Goal: Find specific page/section: Find specific page/section

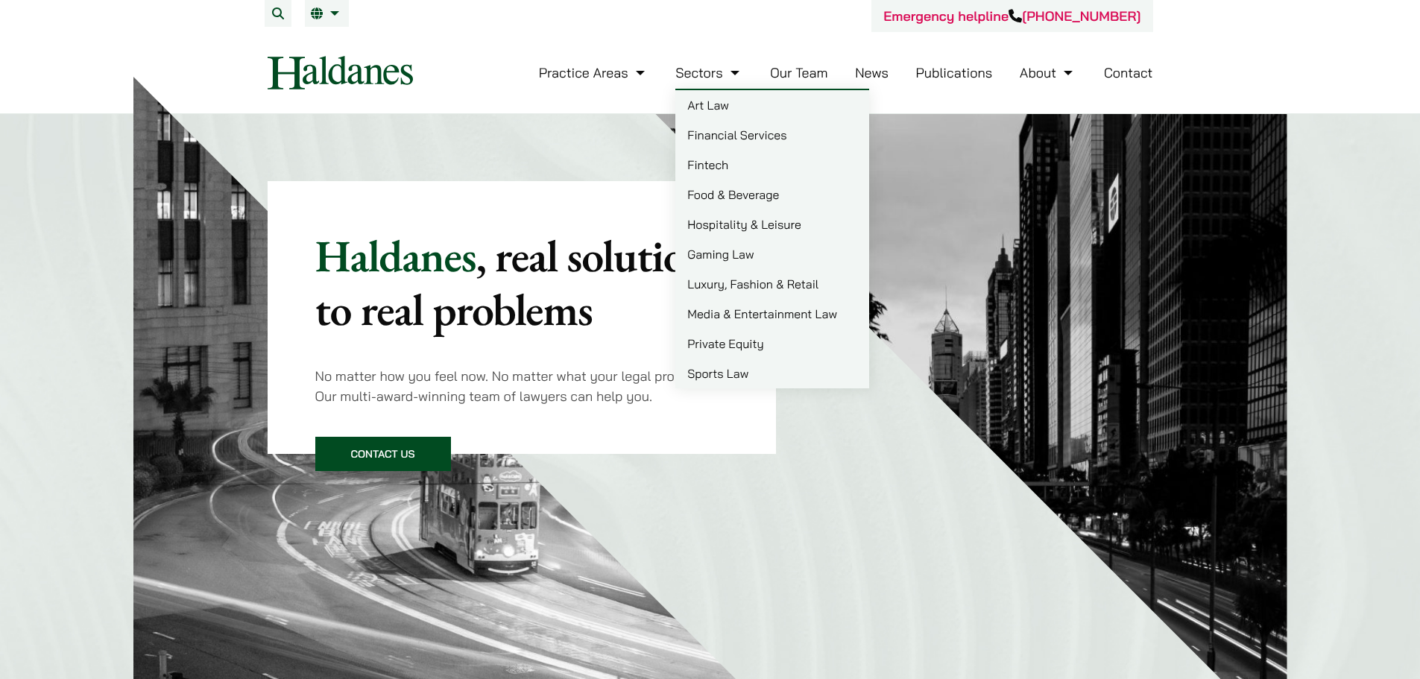
drag, startPoint x: 768, startPoint y: 85, endPoint x: 777, endPoint y: 76, distance: 13.2
click at [768, 83] on ul "Practice Areas Antitrust and Competition Law Civil Litigation & Dispute Resolut…" at bounding box center [846, 73] width 614 height 32
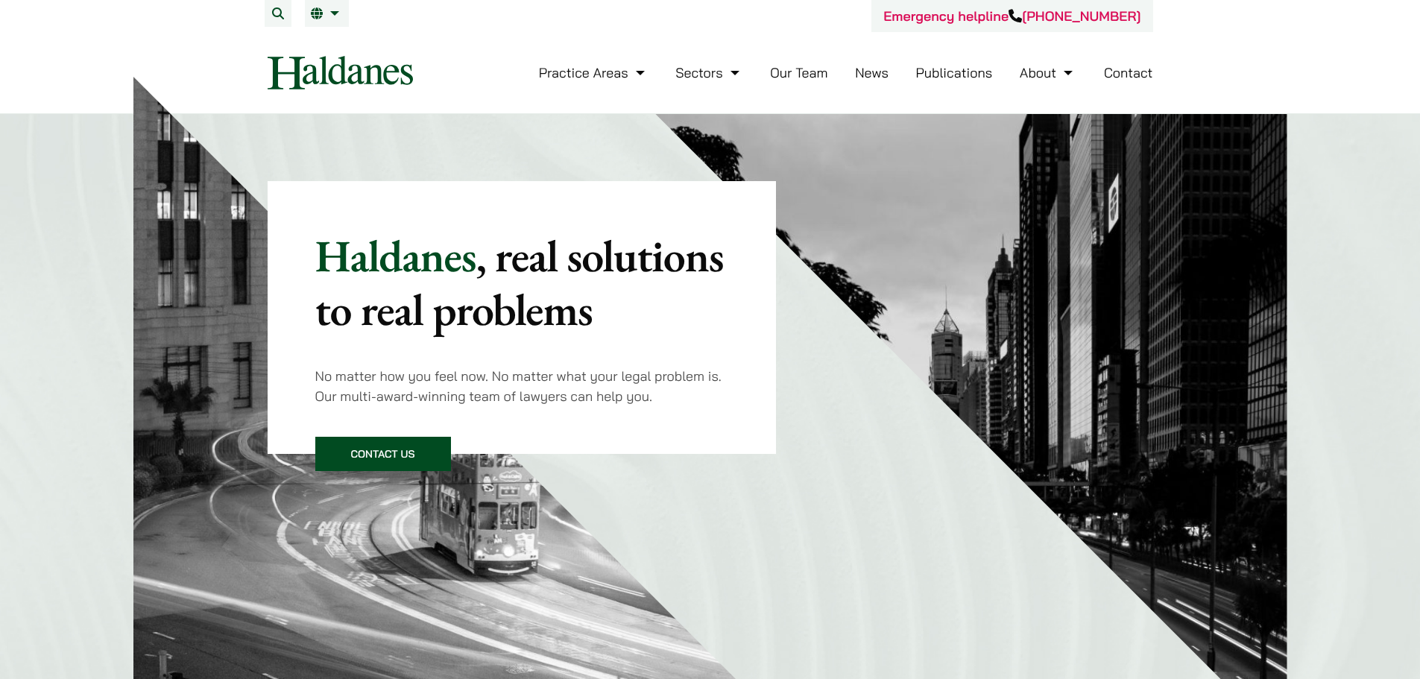
click at [777, 76] on link "Our Team" at bounding box center [798, 72] width 57 height 17
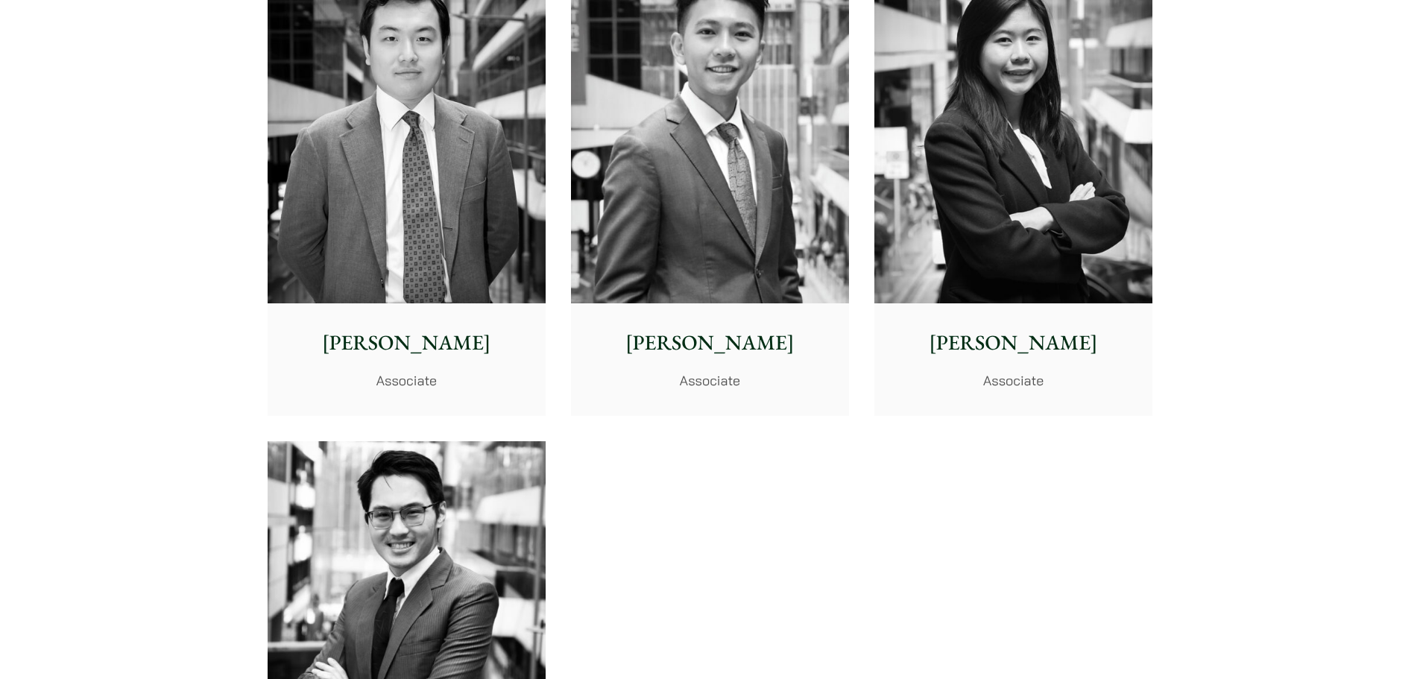
scroll to position [5813, 0]
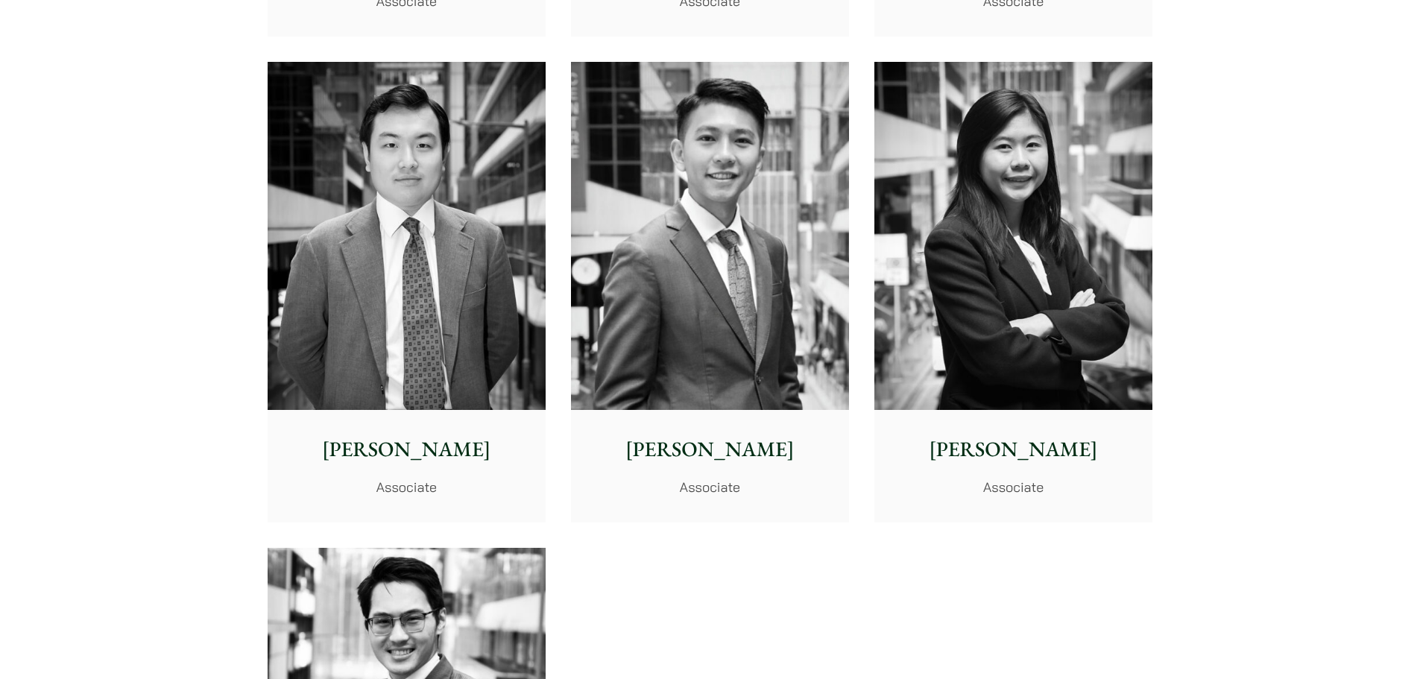
click at [710, 295] on img at bounding box center [710, 236] width 278 height 348
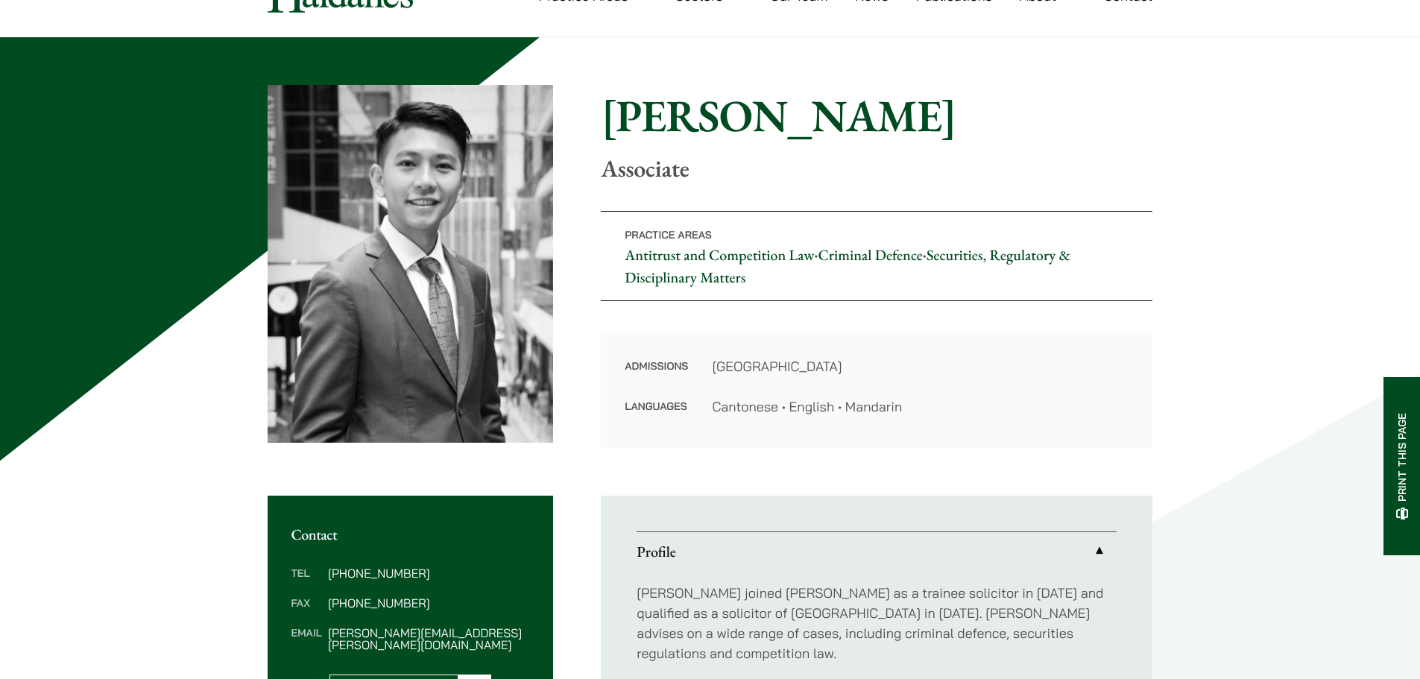
scroll to position [75, 0]
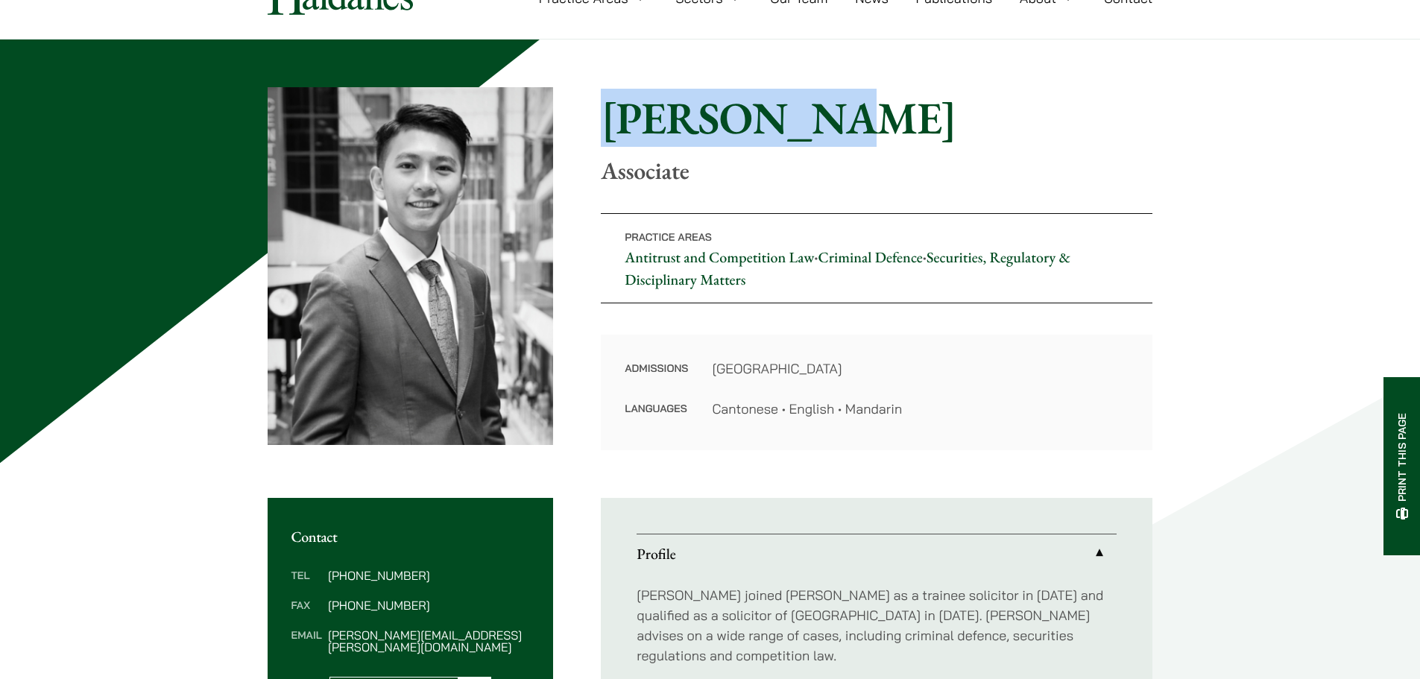
drag, startPoint x: 809, startPoint y: 129, endPoint x: 600, endPoint y: 134, distance: 209.5
click at [600, 134] on div "Home » Lawyers » [PERSON_NAME] [PERSON_NAME] Associate Practice Areas Antitrust…" at bounding box center [710, 268] width 885 height 363
